Goal: Understand process/instructions: Learn how to perform a task or action

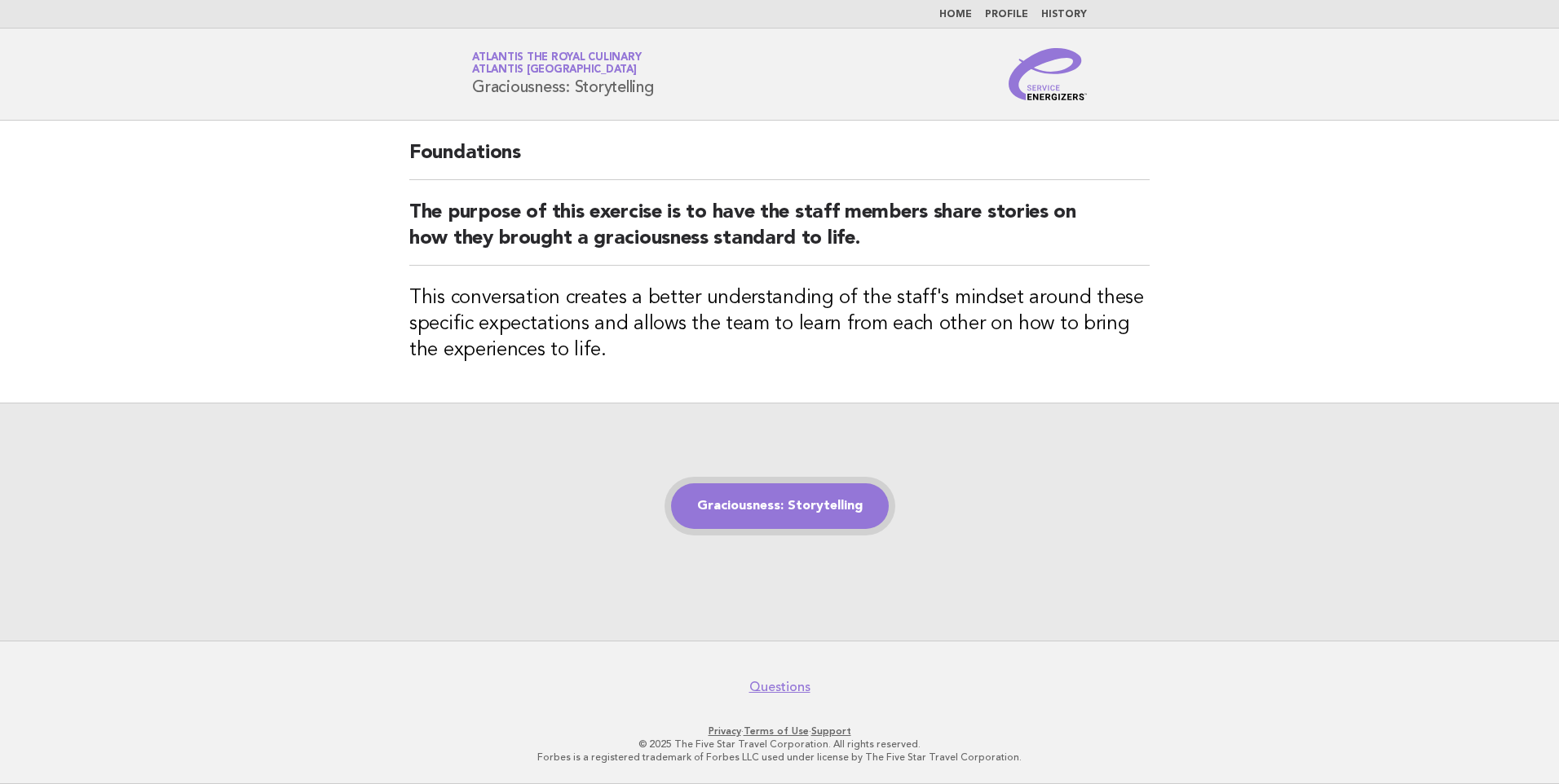
click at [729, 519] on link "Graciousness: Storytelling" at bounding box center [780, 506] width 217 height 46
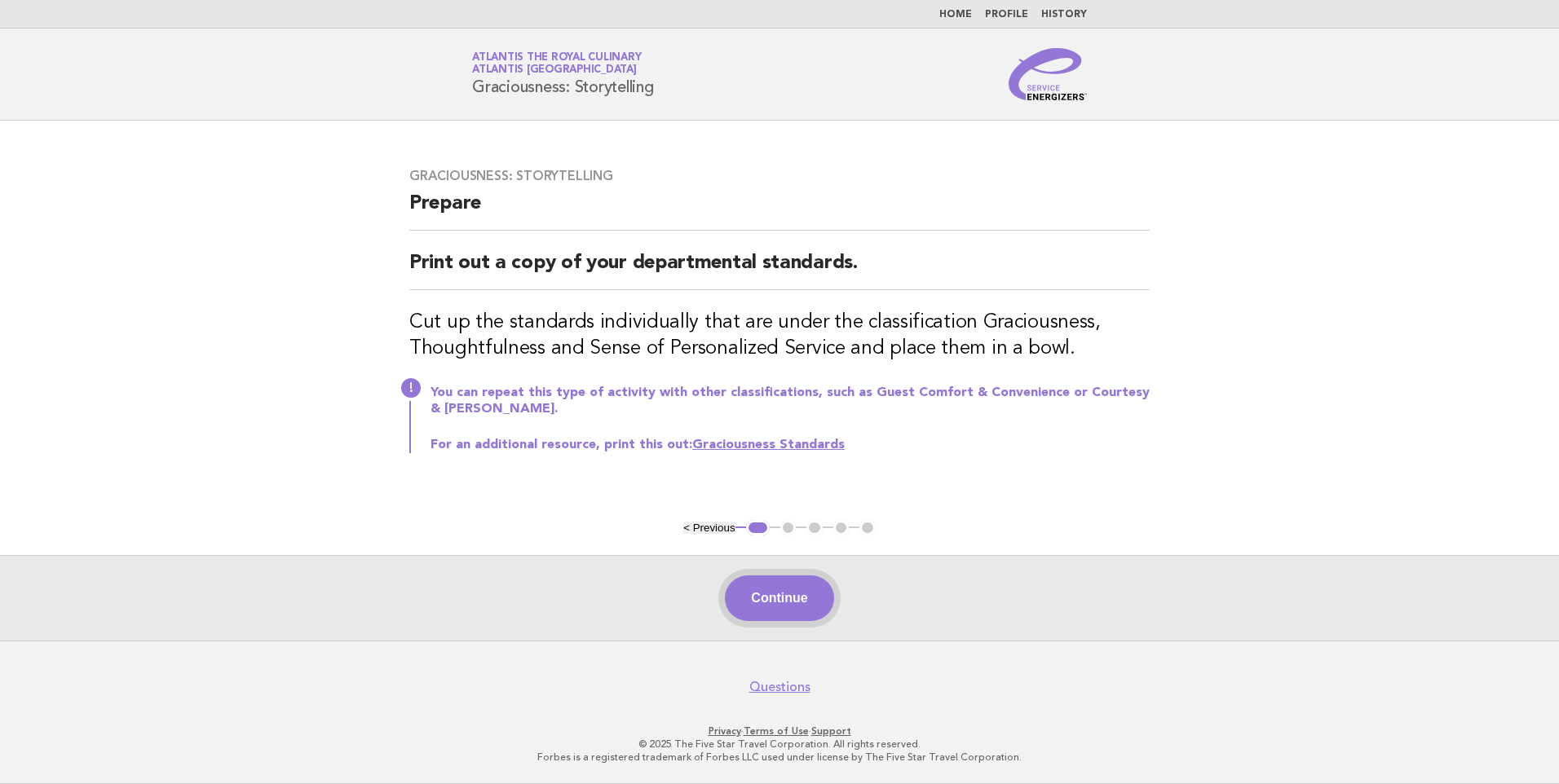
click at [798, 601] on button "Continue" at bounding box center [779, 598] width 108 height 46
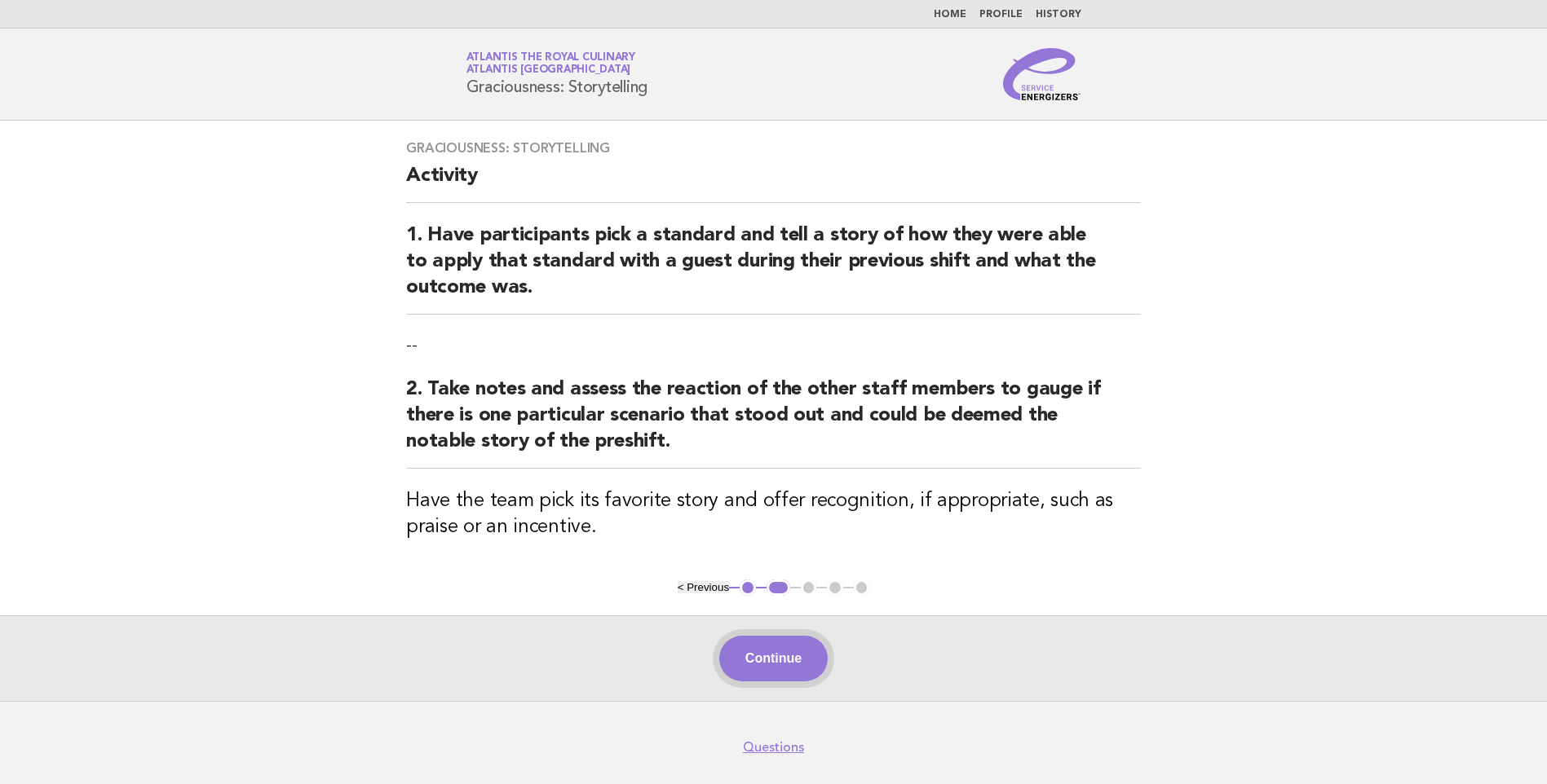
click at [759, 654] on button "Continue" at bounding box center [773, 659] width 108 height 46
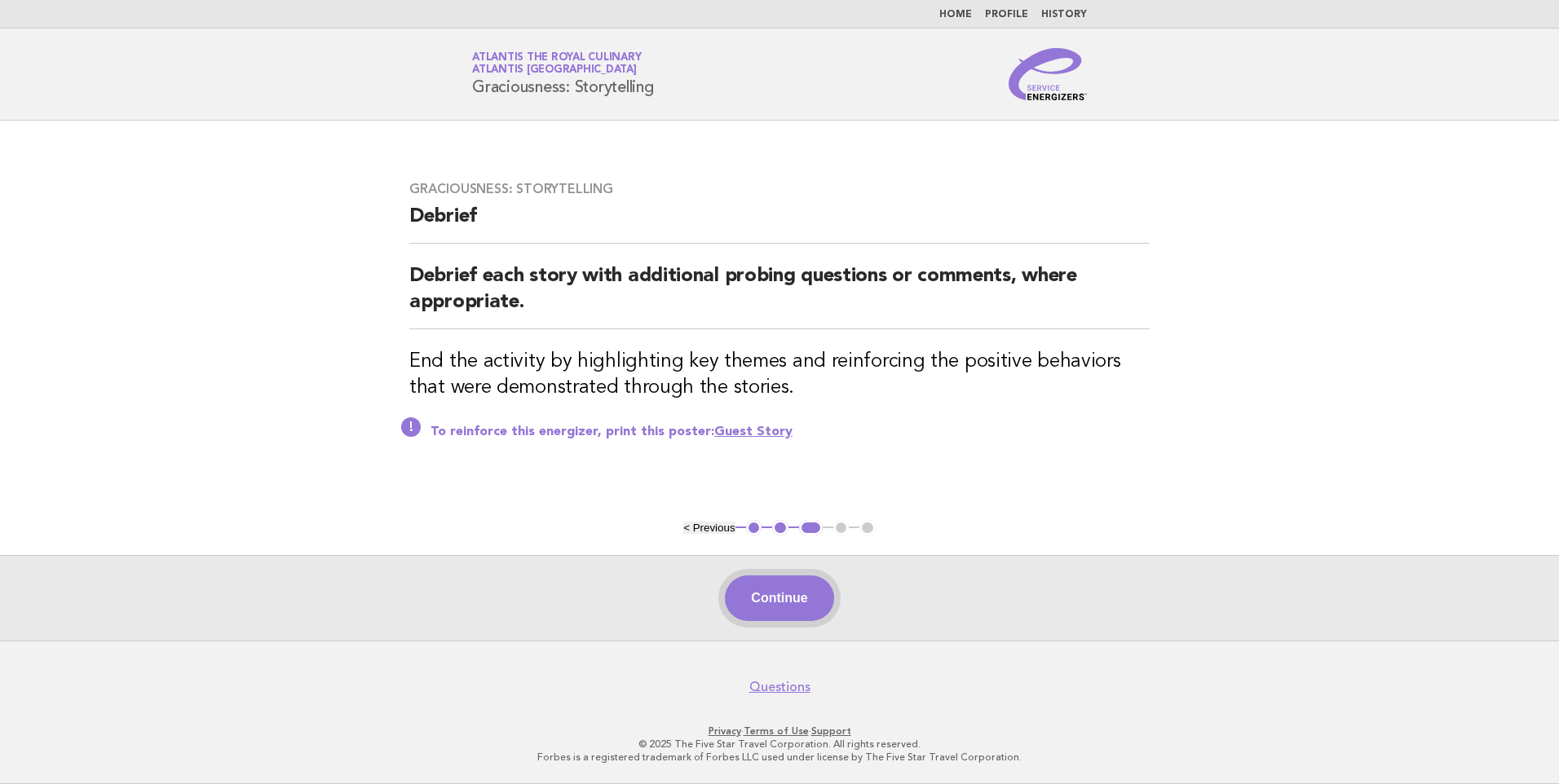
click at [804, 597] on button "Continue" at bounding box center [779, 598] width 108 height 46
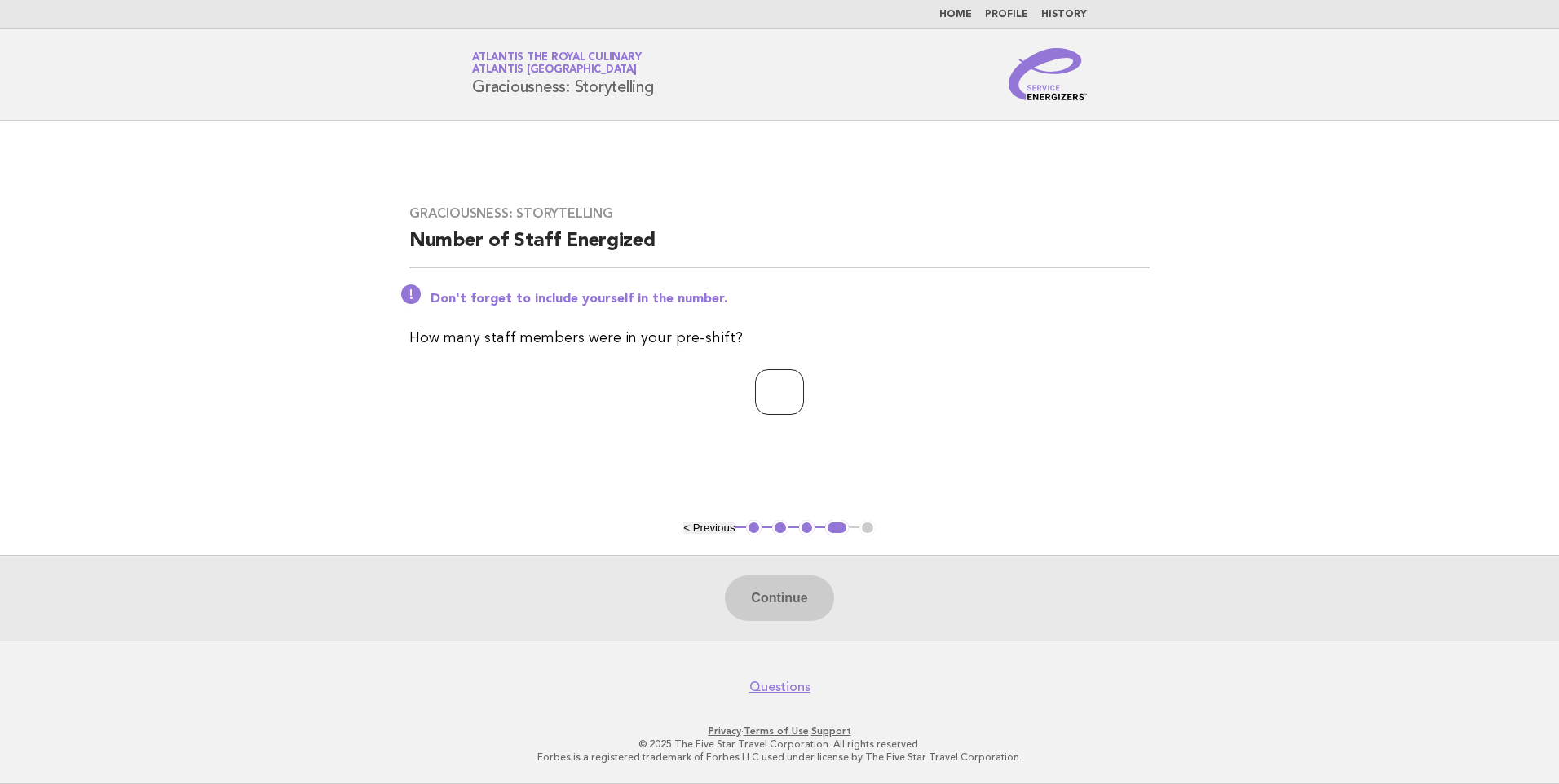
click at [756, 384] on input "number" at bounding box center [780, 392] width 49 height 46
type input "*"
click at [816, 598] on button "Continue" at bounding box center [779, 598] width 108 height 46
